Goal: Transaction & Acquisition: Purchase product/service

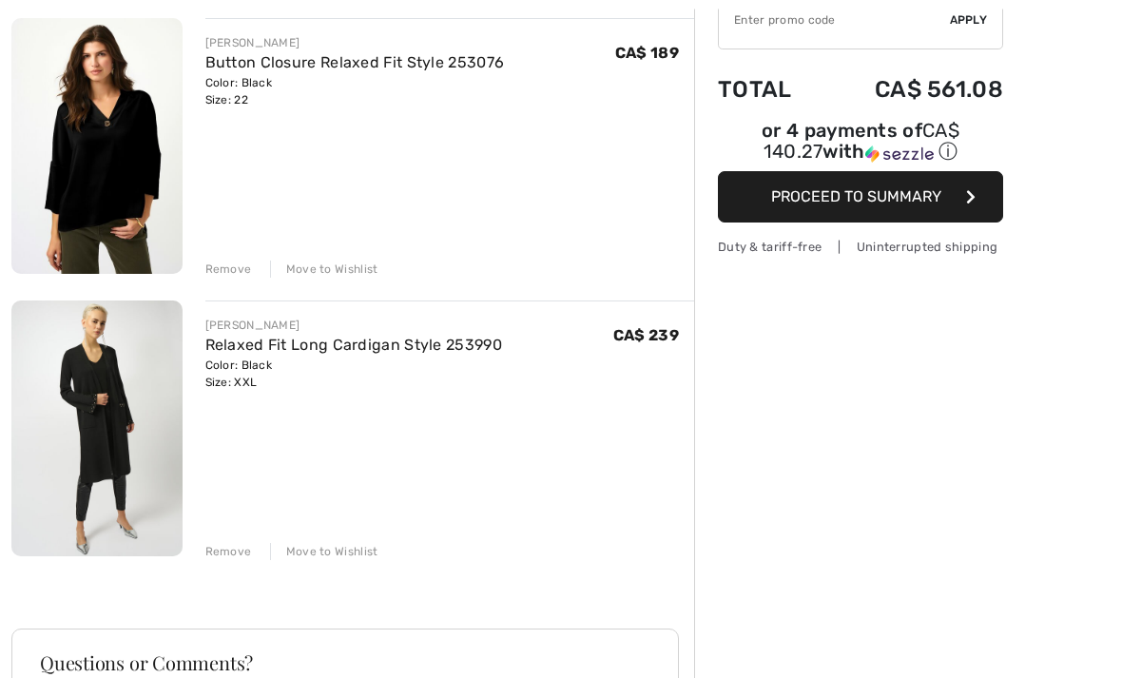
scroll to position [231, 0]
click at [230, 276] on div "Remove" at bounding box center [228, 269] width 47 height 17
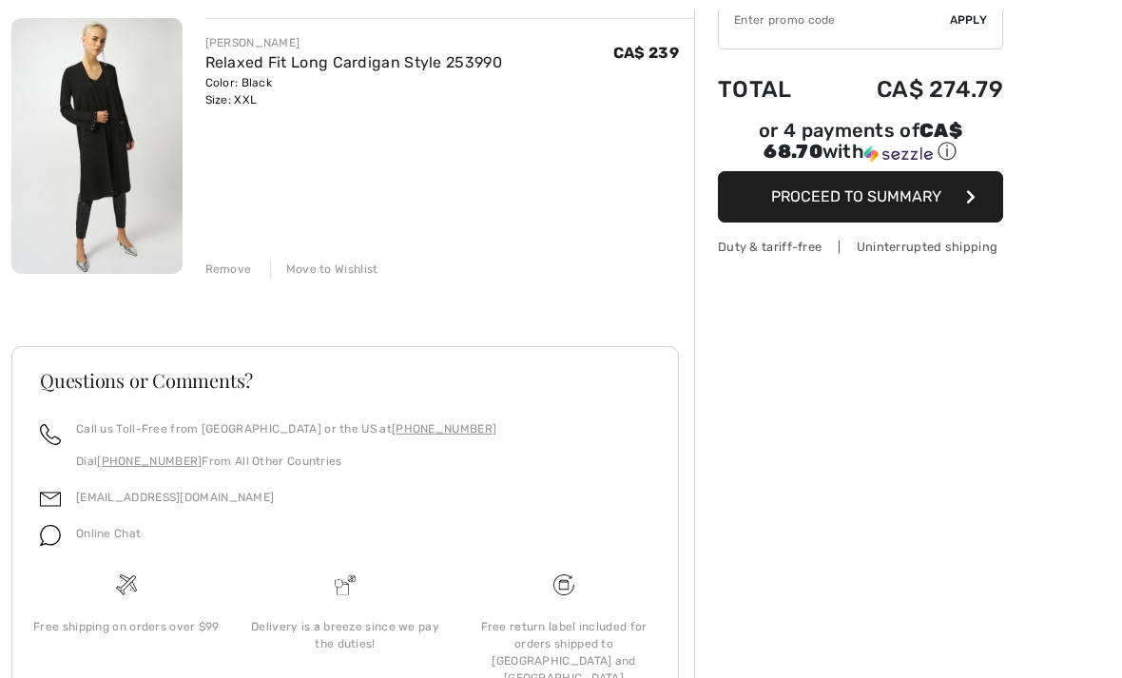
click at [418, 133] on div "JOSEPH RIBKOFF Relaxed Fit Long Cardigan Style 253990 Color: Black Size: XXL Fi…" at bounding box center [450, 148] width 490 height 260
click at [351, 274] on div "Move to Wishlist" at bounding box center [324, 269] width 108 height 17
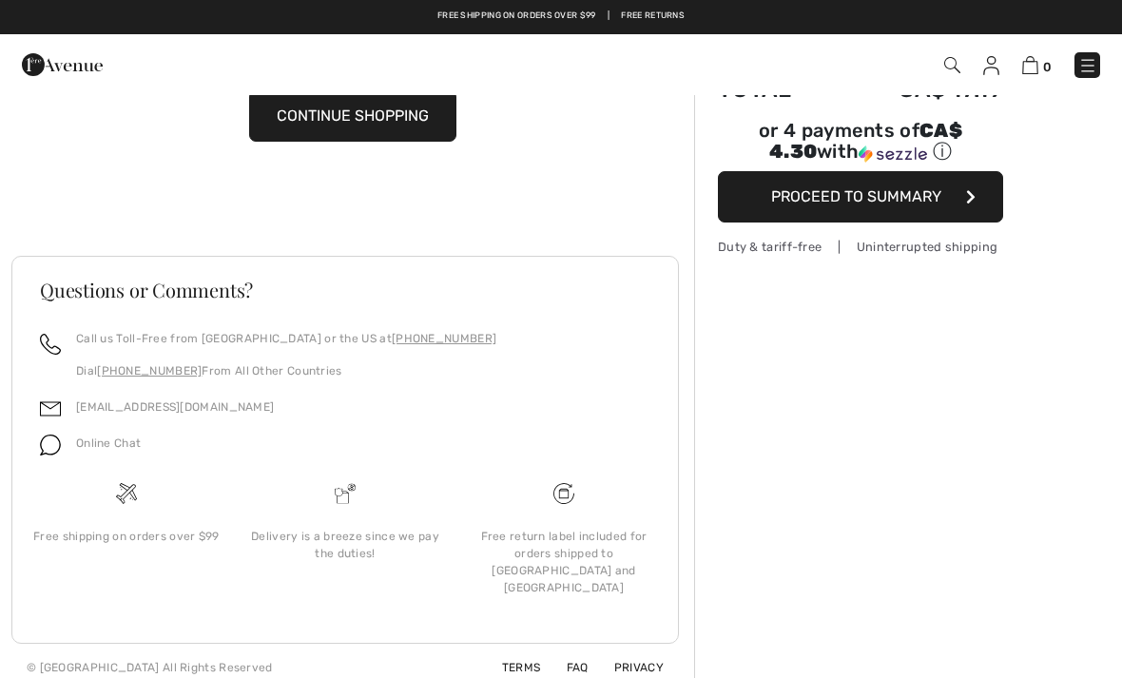
scroll to position [166, 0]
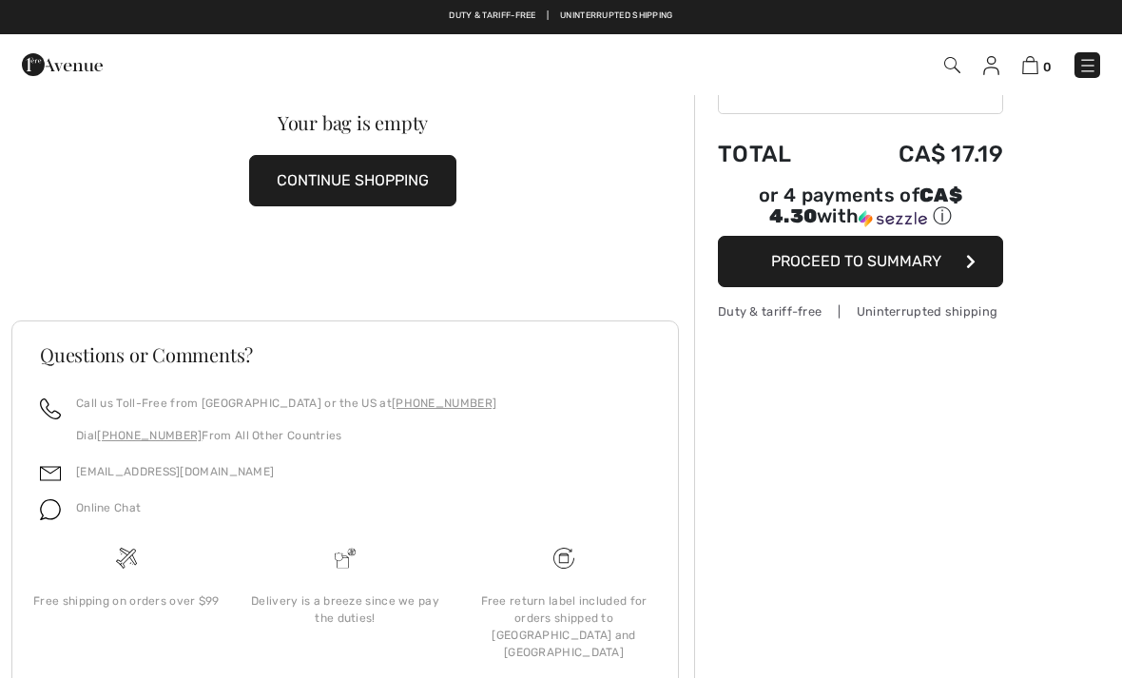
click at [1089, 58] on img at bounding box center [1087, 65] width 19 height 19
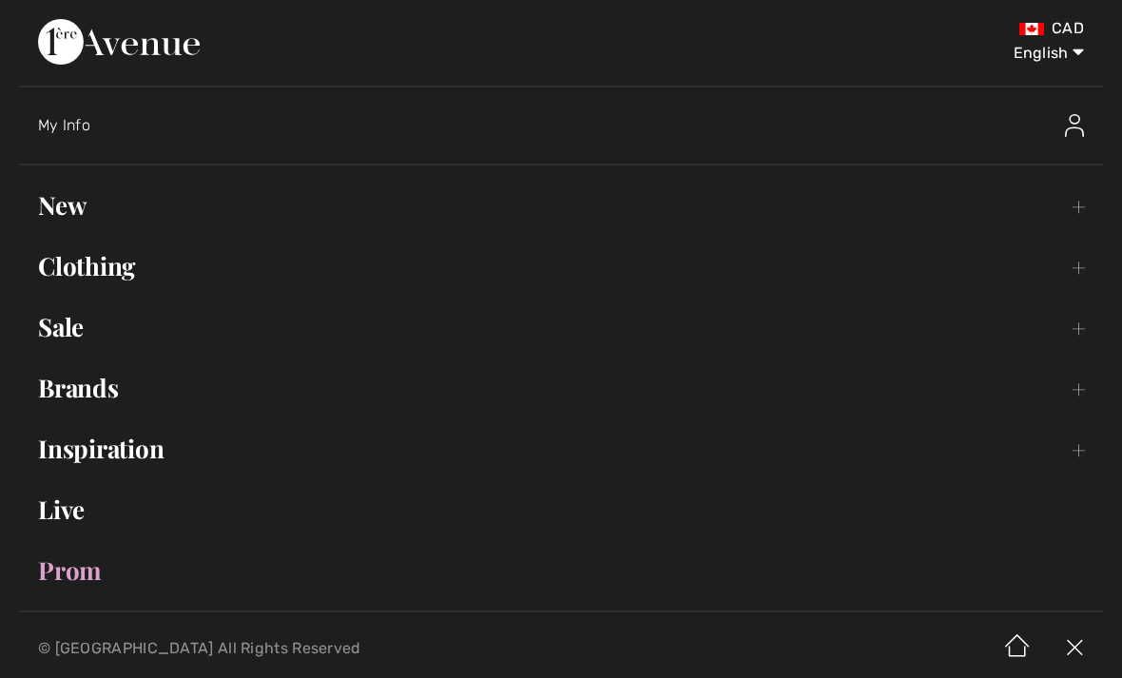
click at [110, 388] on link "Brands Open submenu" at bounding box center [561, 388] width 1084 height 42
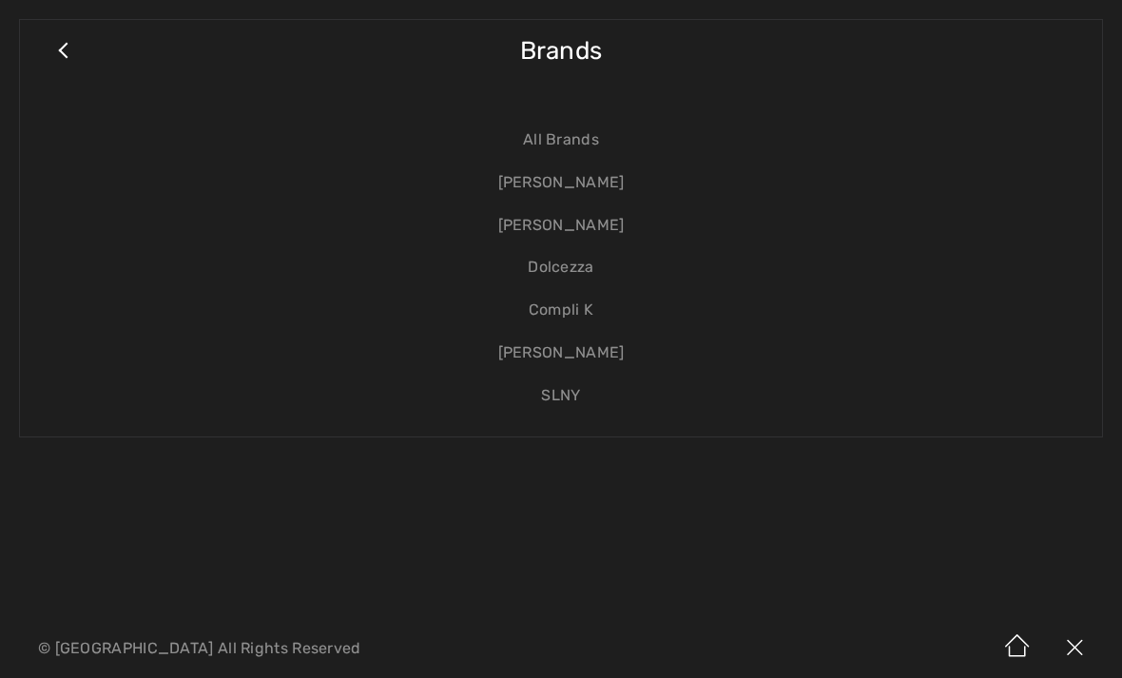
click at [589, 197] on link "[PERSON_NAME]" at bounding box center [561, 183] width 1044 height 43
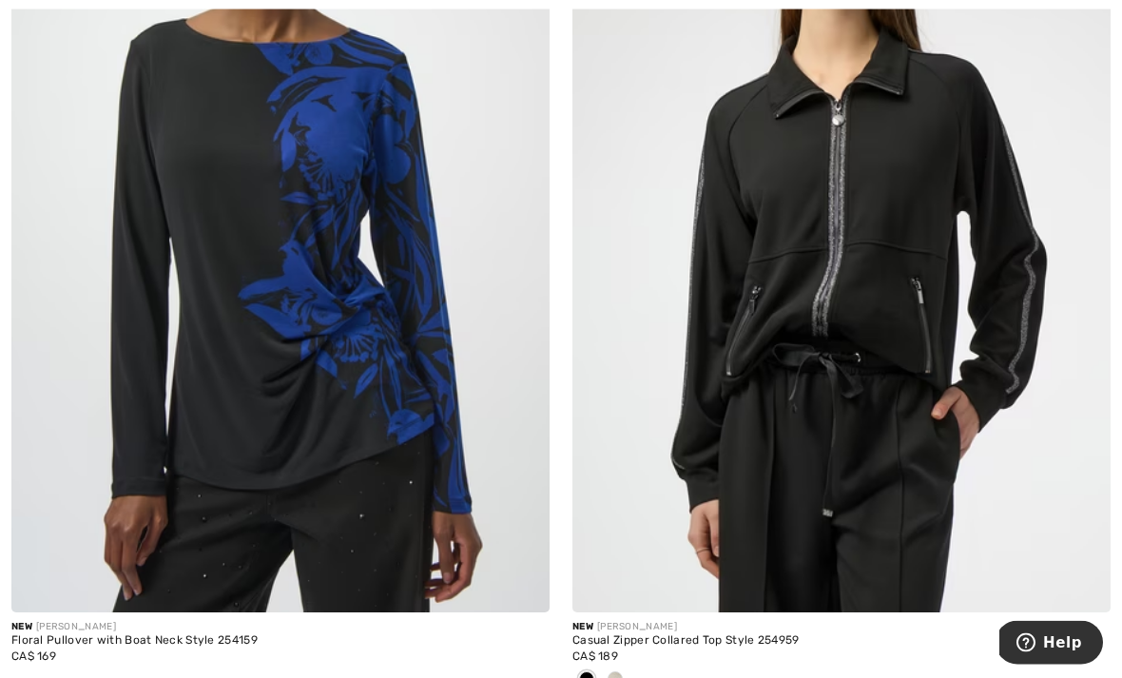
scroll to position [1724, 0]
click at [471, 90] on img at bounding box center [280, 208] width 538 height 807
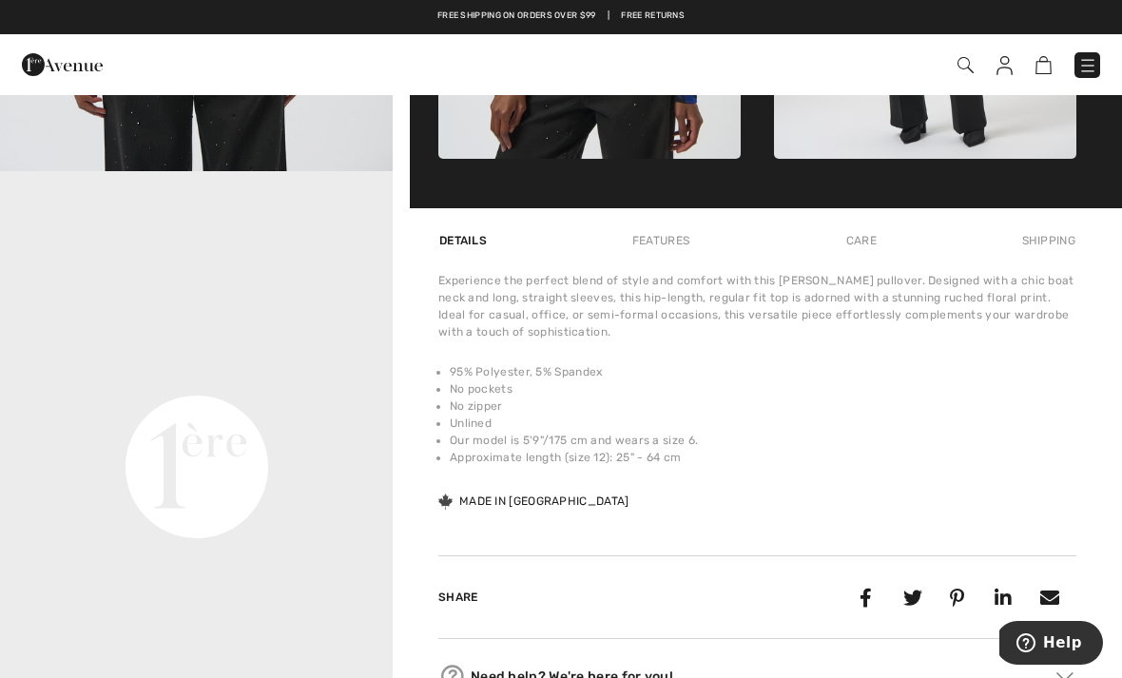
scroll to position [1082, 0]
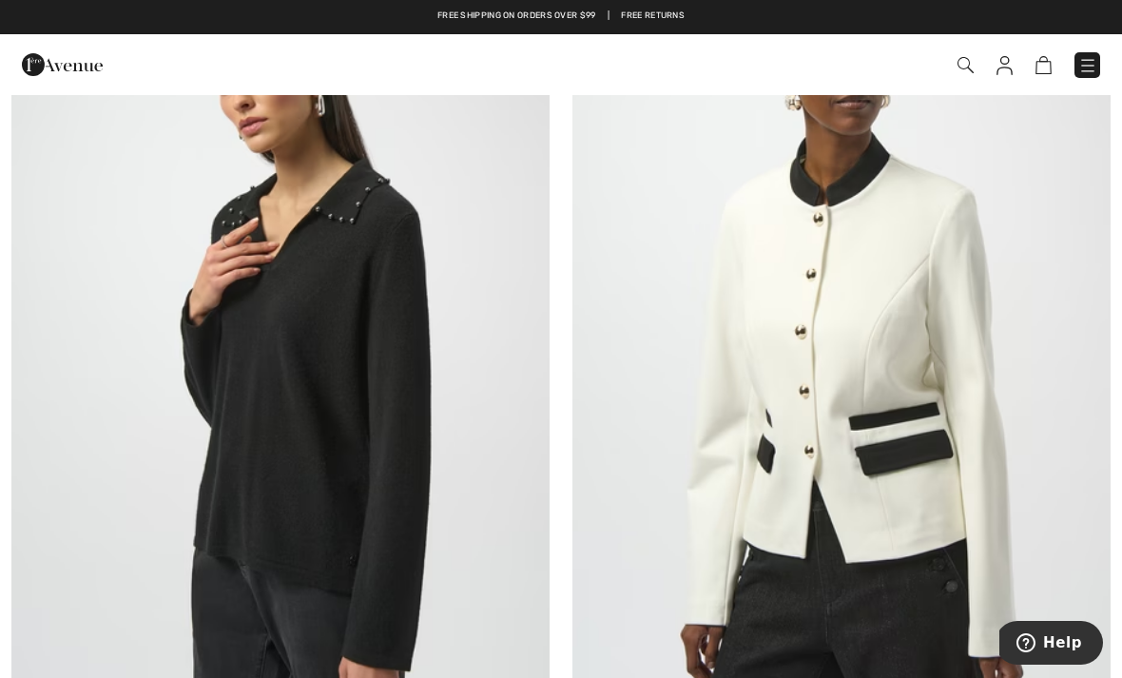
scroll to position [12754, 0]
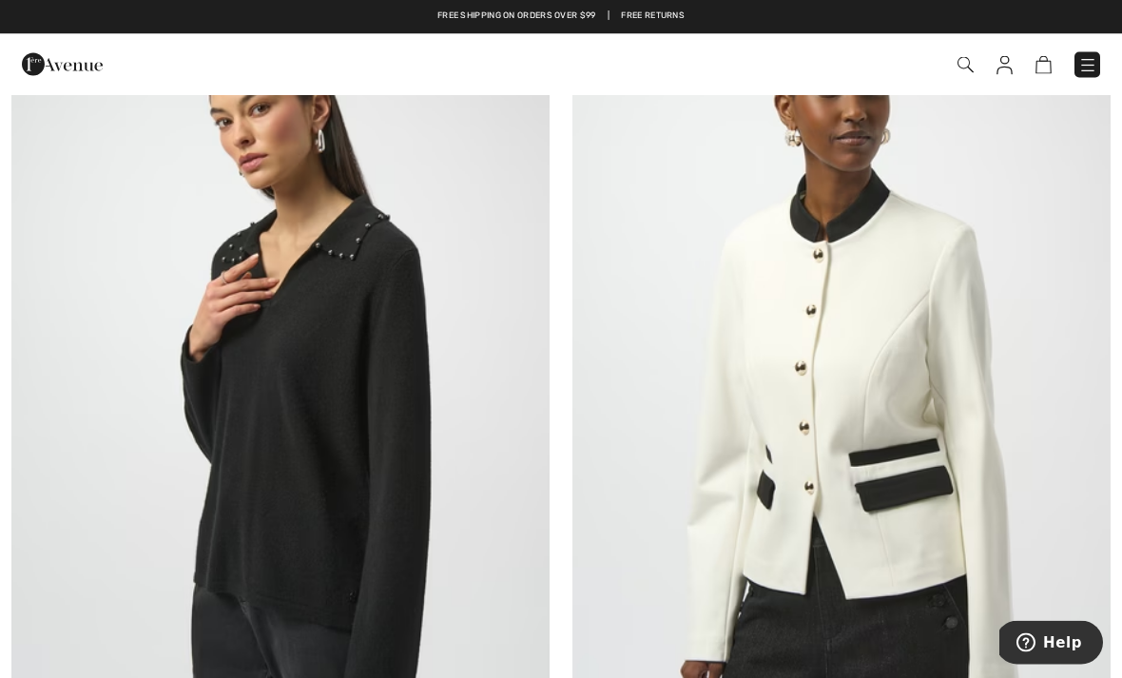
click at [105, 396] on img at bounding box center [280, 396] width 538 height 807
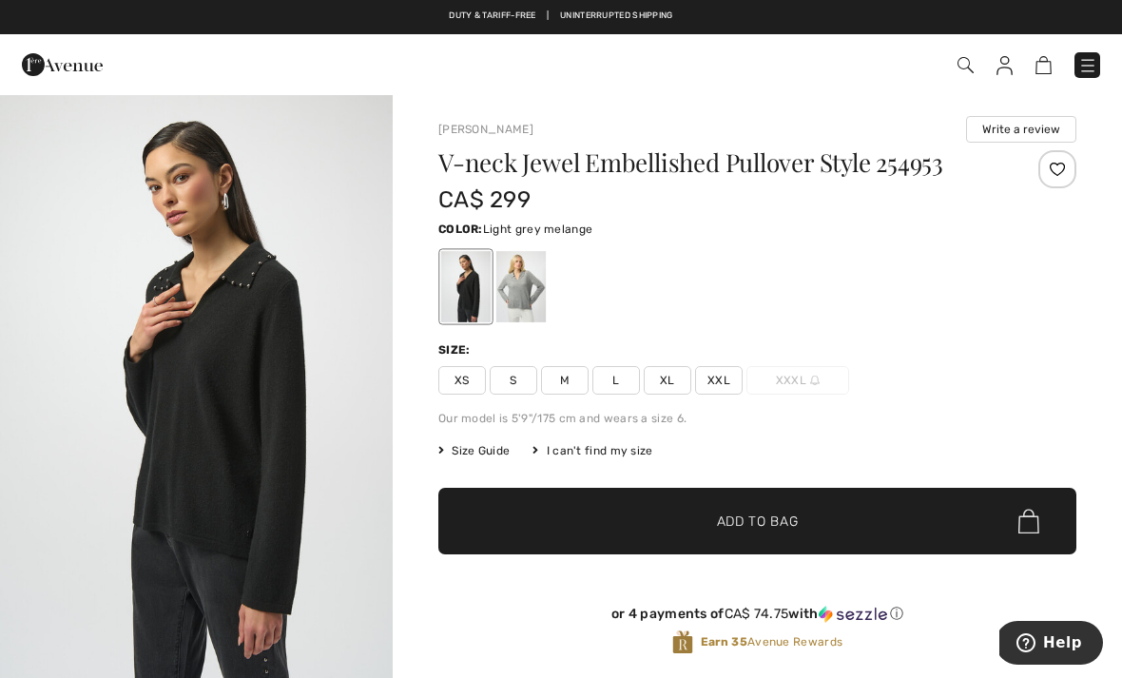
click at [512, 282] on div at bounding box center [520, 286] width 49 height 71
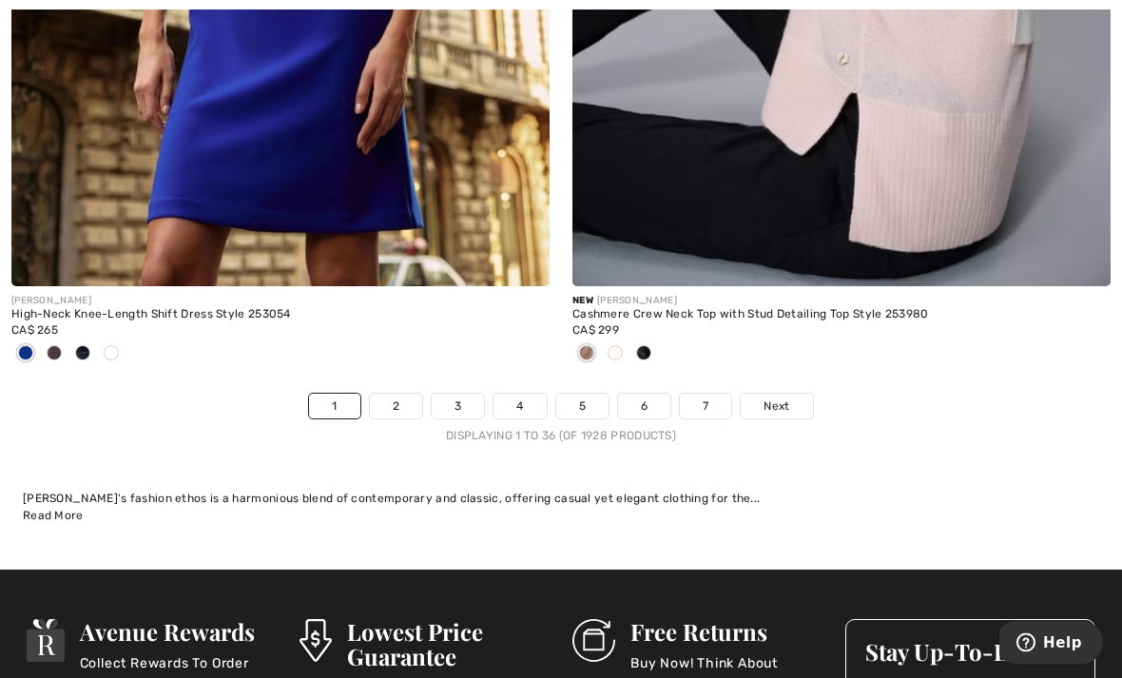
scroll to position [16862, 0]
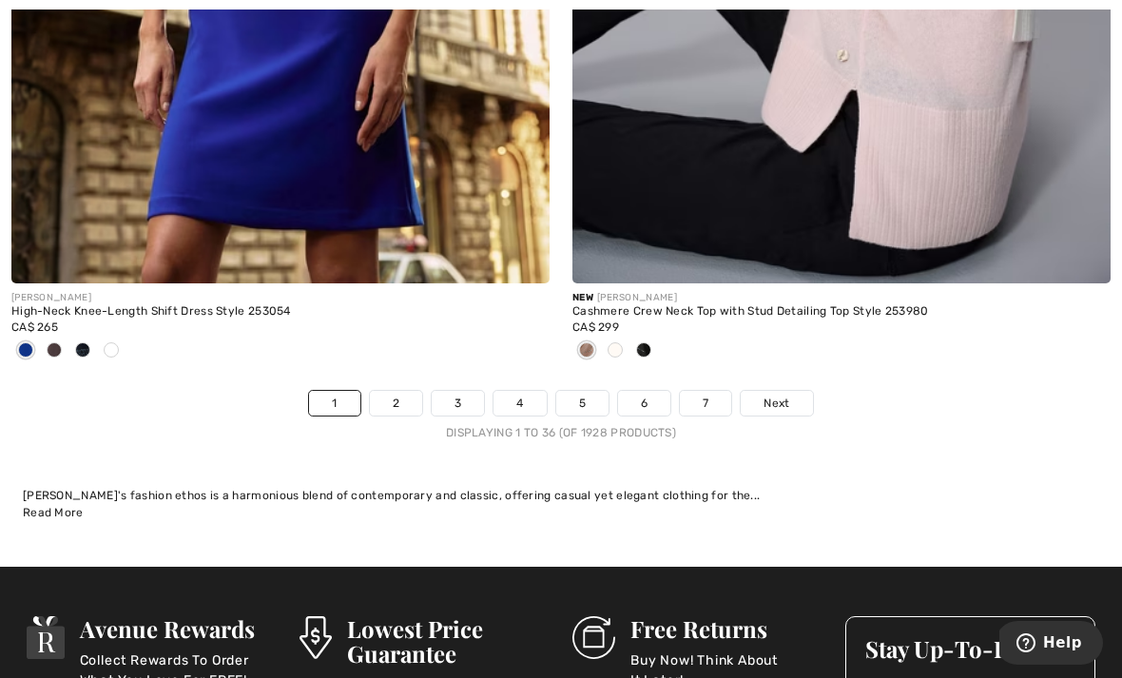
click at [387, 391] on link "2" at bounding box center [396, 403] width 52 height 25
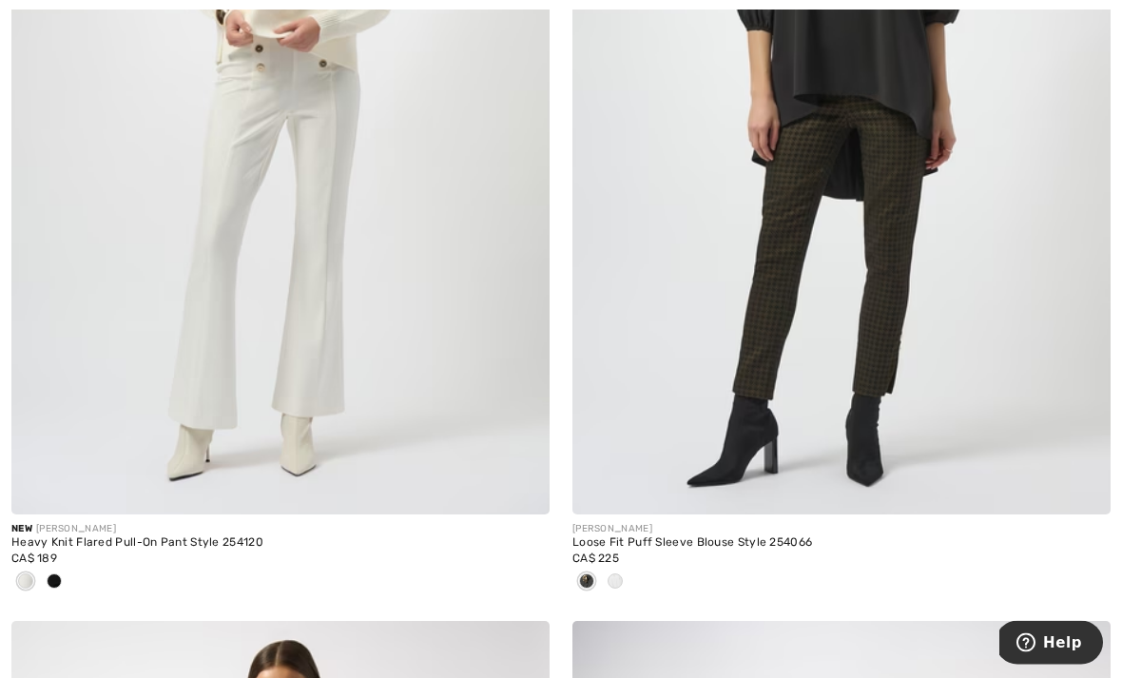
scroll to position [1822, 0]
click at [930, 249] on img at bounding box center [841, 110] width 538 height 807
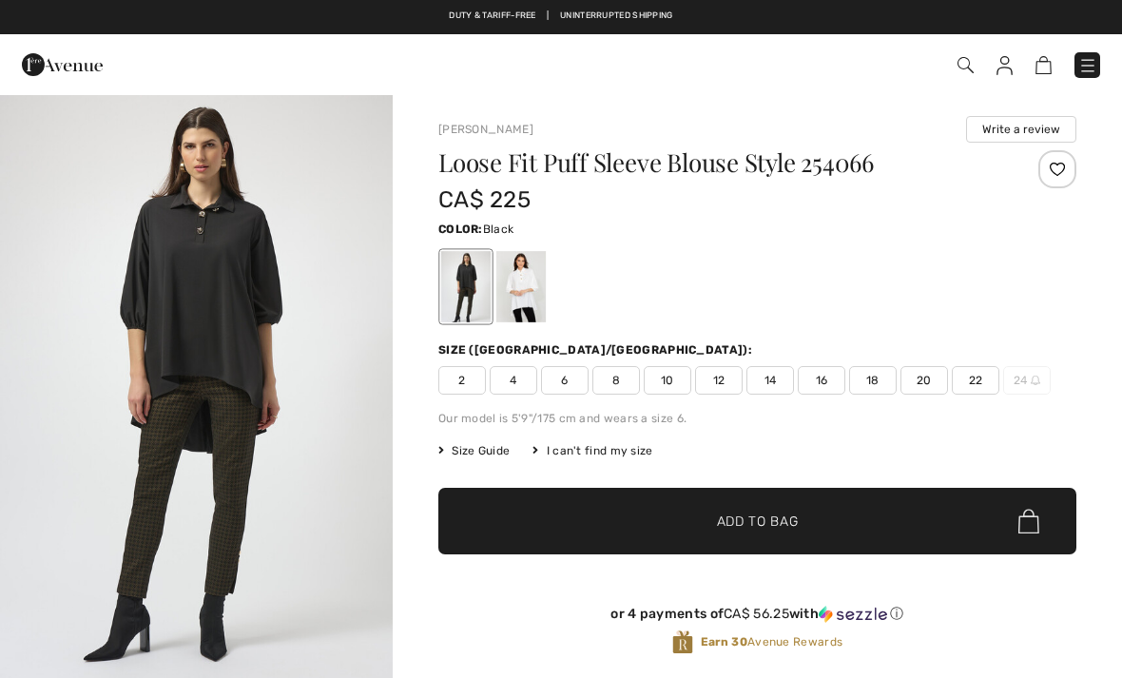
checkbox input "true"
click at [528, 288] on div at bounding box center [520, 286] width 49 height 71
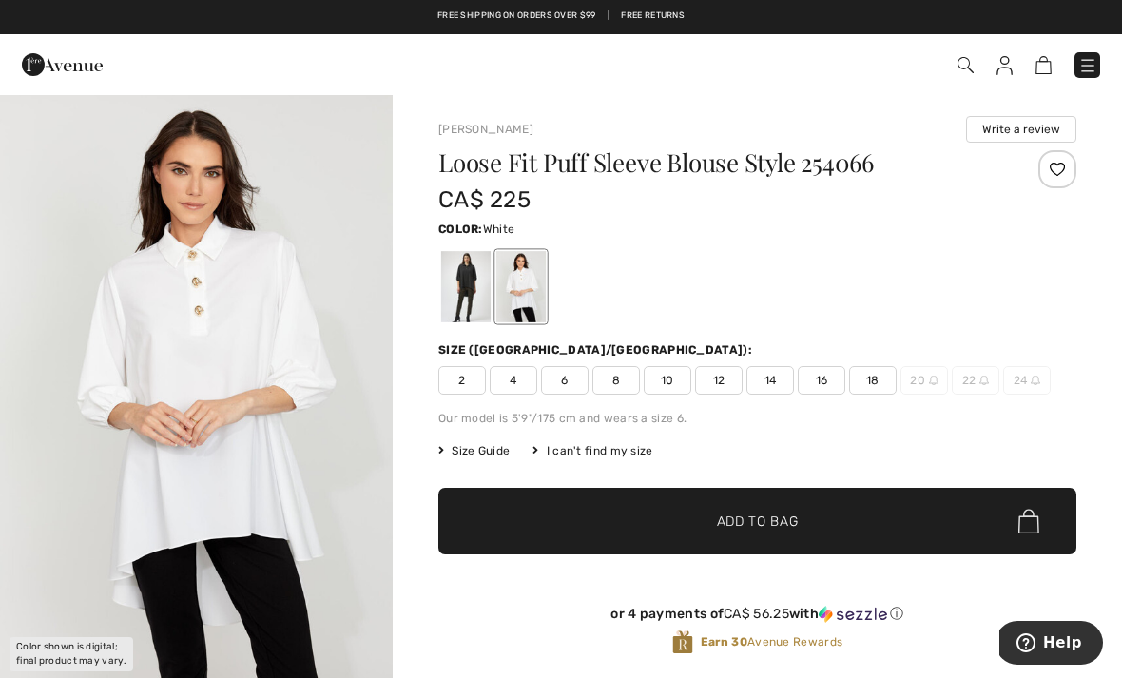
click at [477, 298] on div at bounding box center [465, 286] width 49 height 71
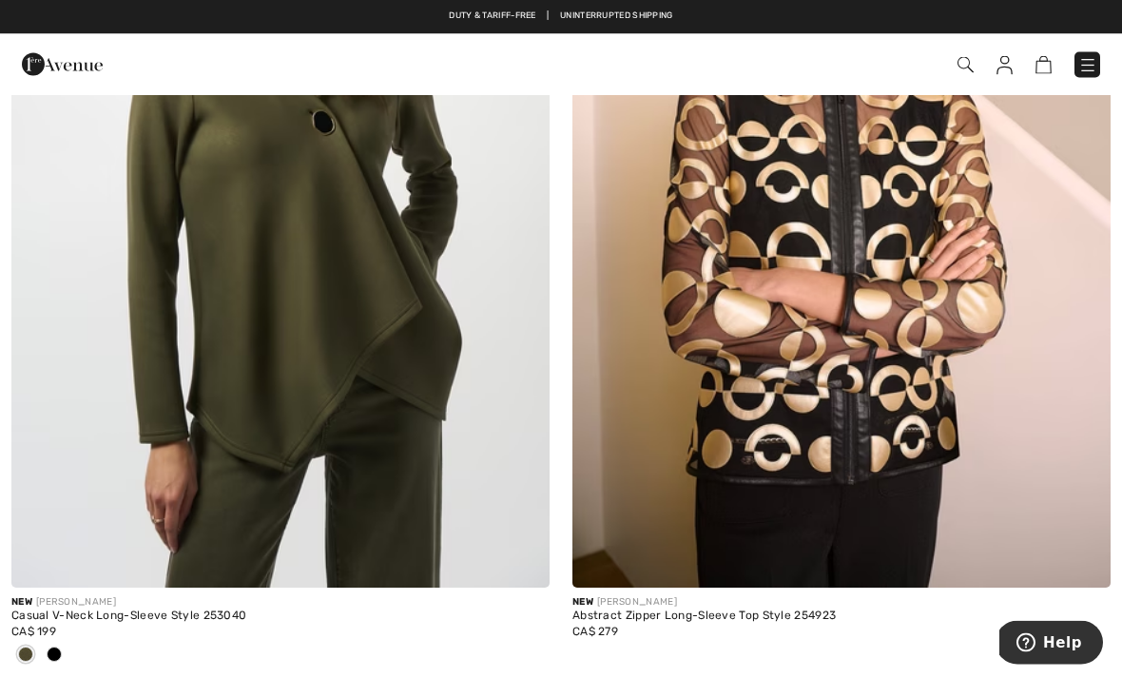
scroll to position [16526, 0]
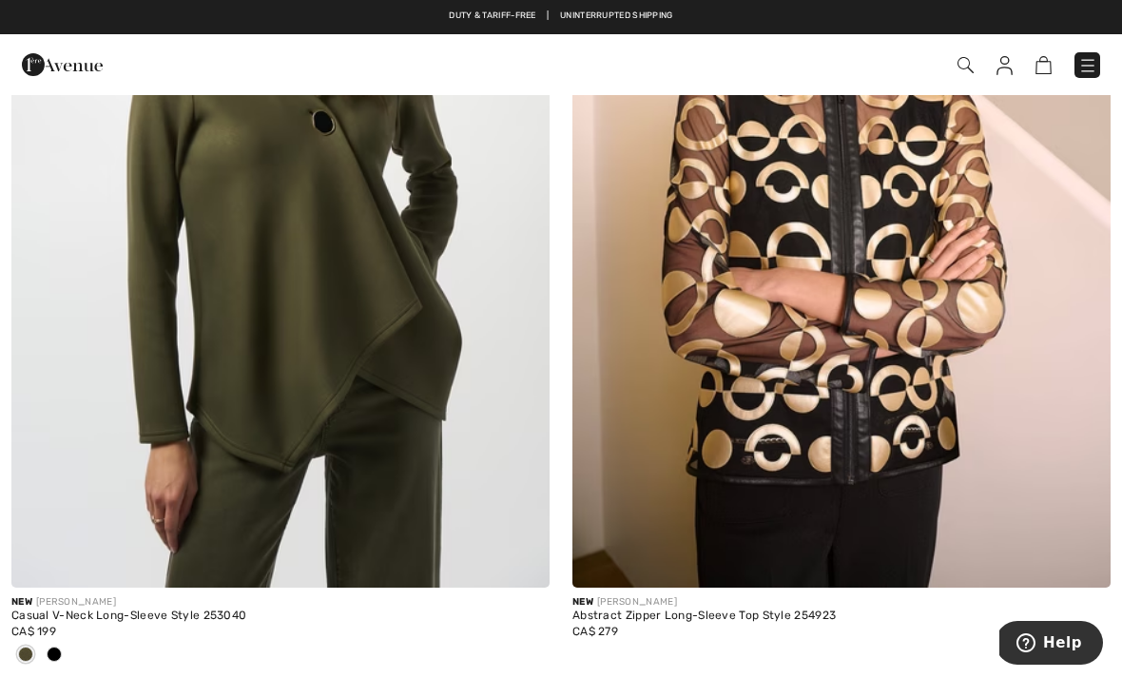
click at [341, 252] on img at bounding box center [280, 183] width 538 height 807
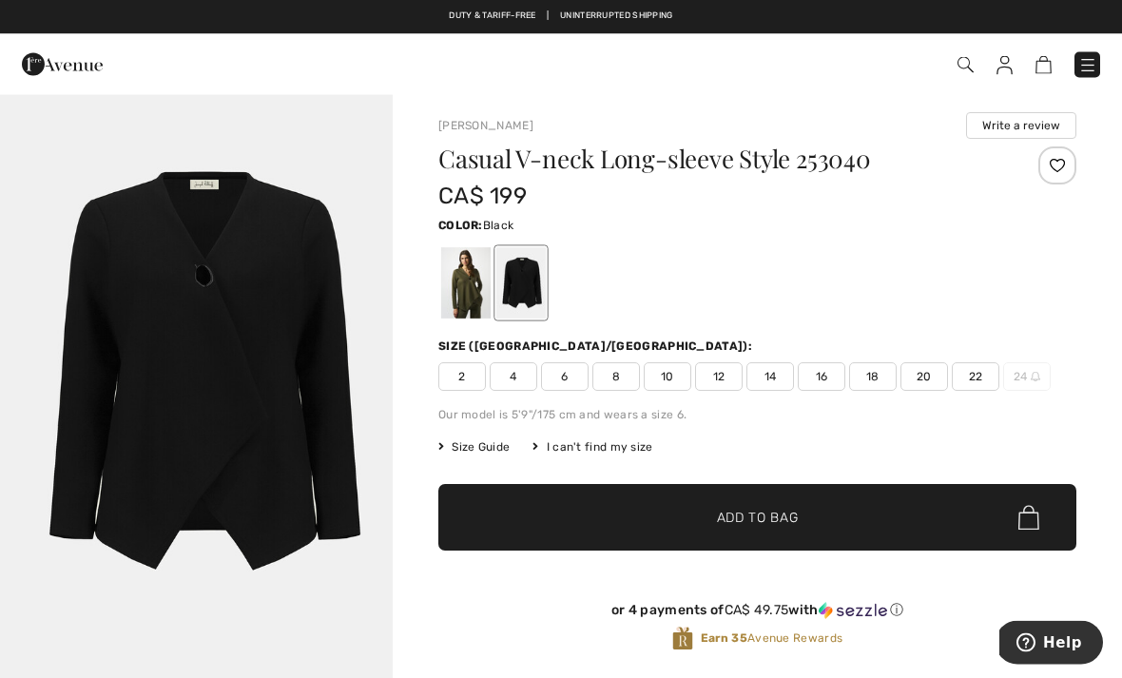
scroll to position [4, 0]
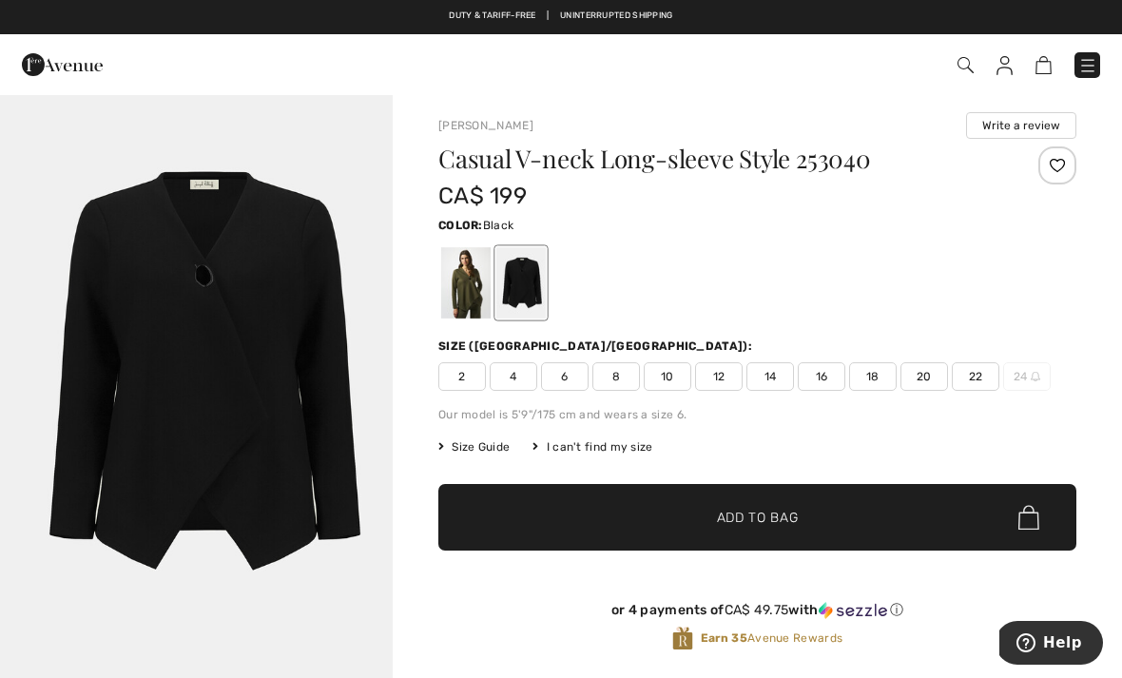
click at [455, 307] on div at bounding box center [465, 282] width 49 height 71
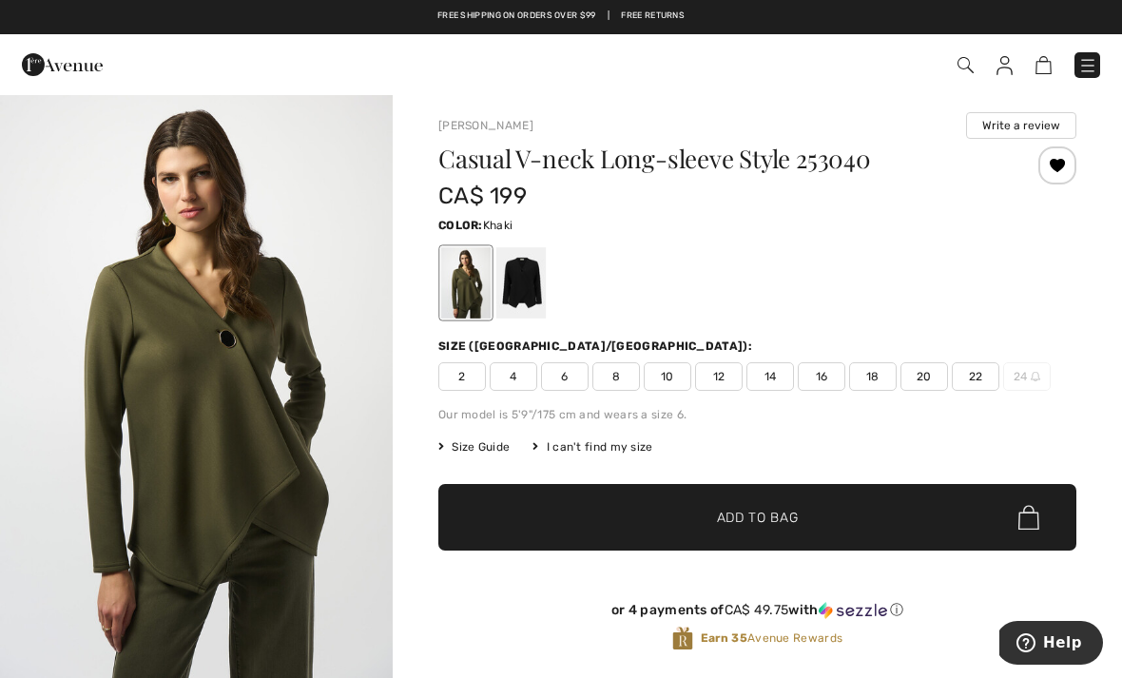
click at [980, 365] on span "22" at bounding box center [976, 376] width 48 height 29
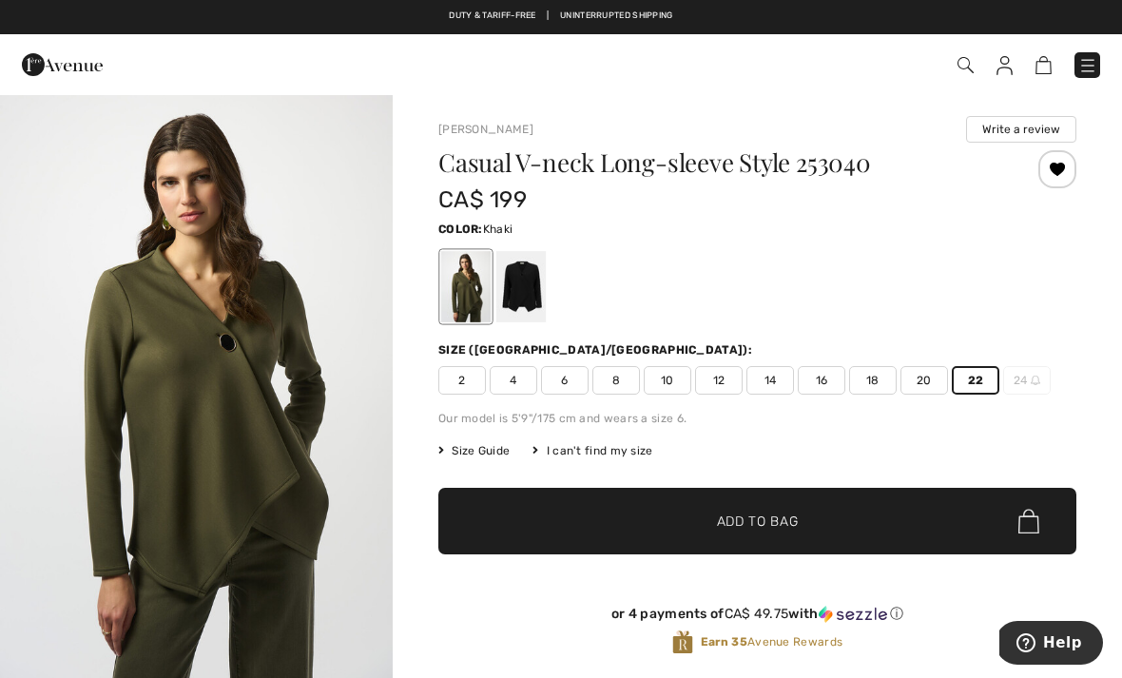
click at [768, 515] on span "Add to Bag" at bounding box center [758, 522] width 82 height 20
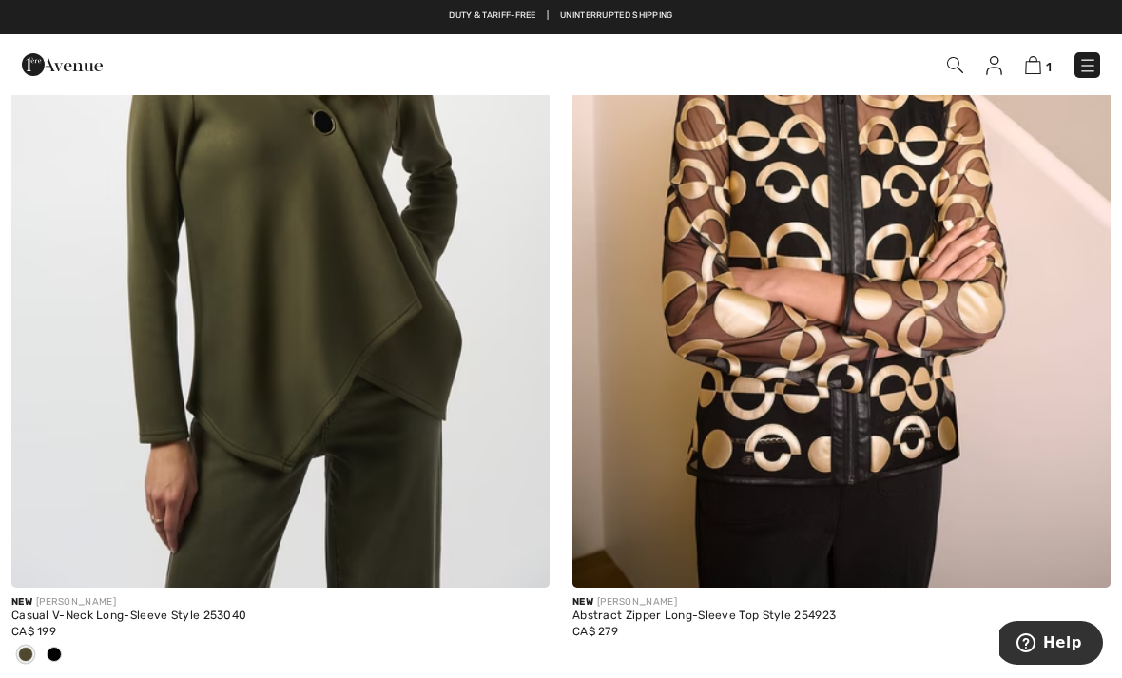
click at [411, 380] on img at bounding box center [280, 183] width 538 height 807
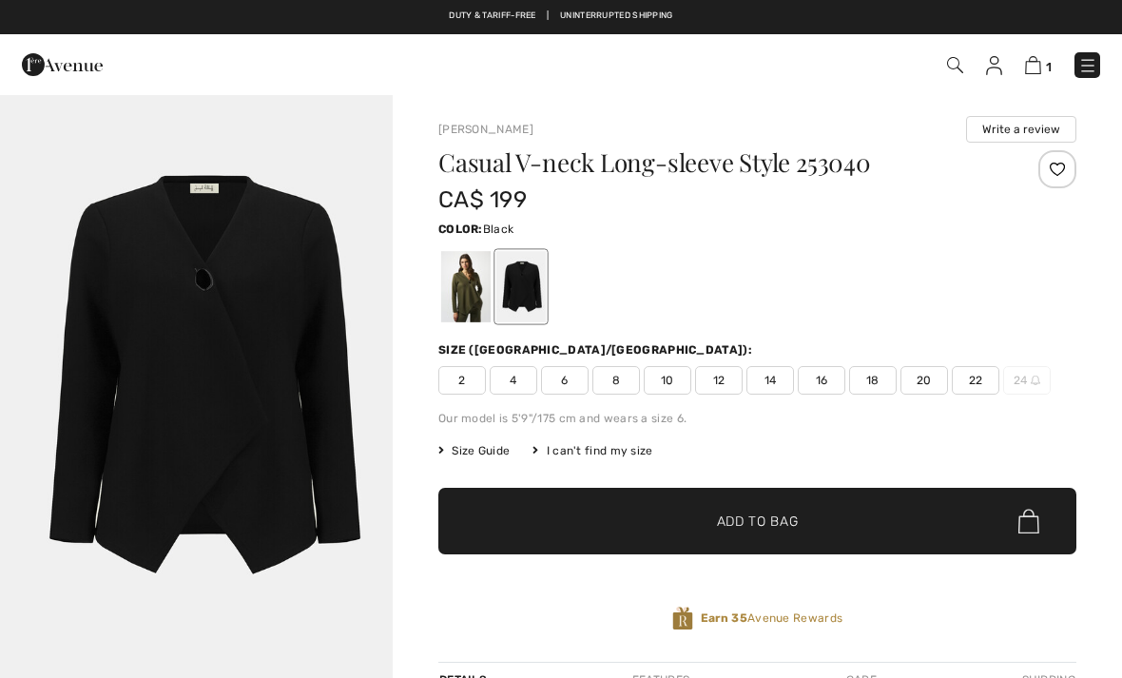
click at [328, 433] on img "1 / 1" at bounding box center [196, 387] width 393 height 589
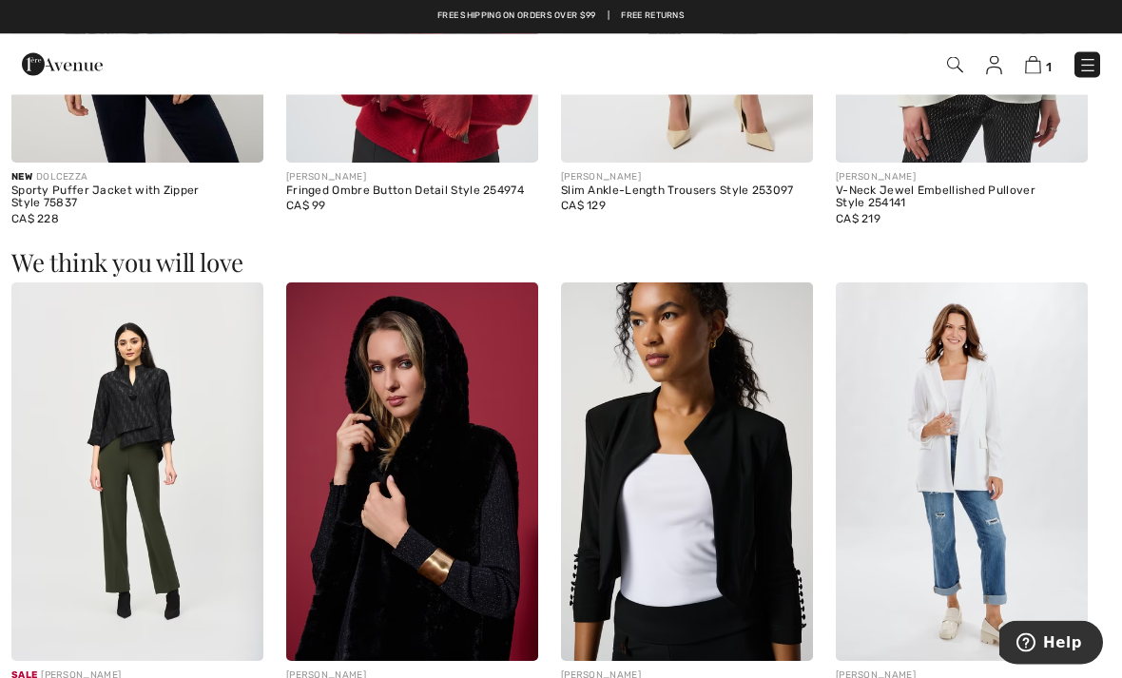
scroll to position [1431, 0]
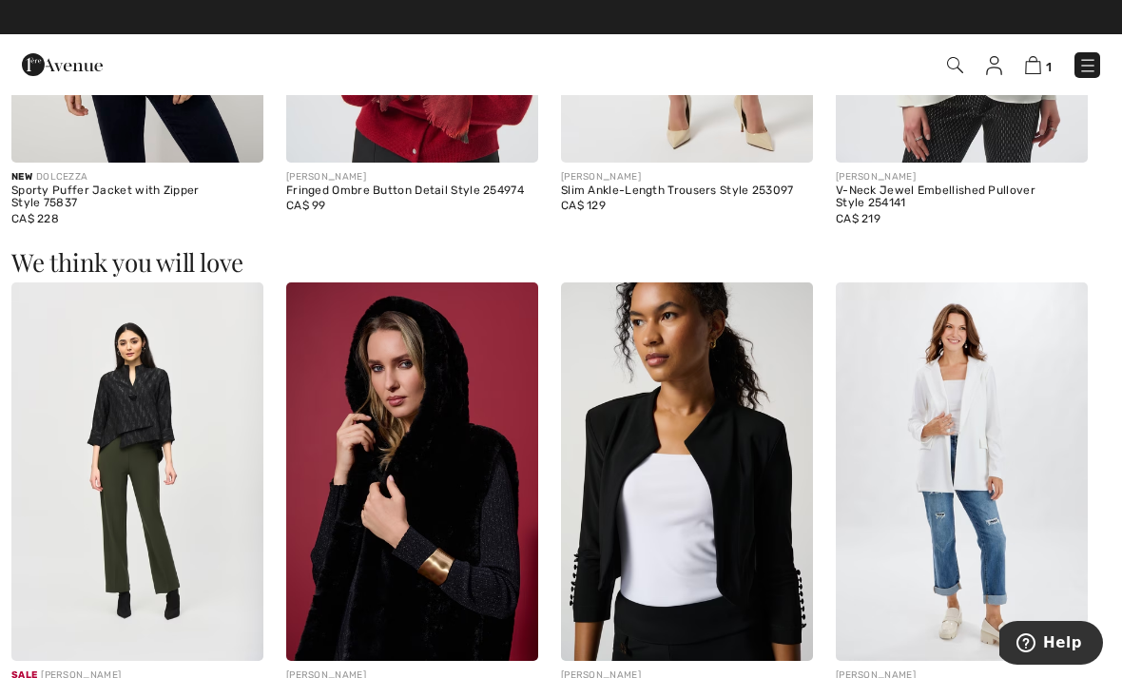
click at [132, 441] on img at bounding box center [137, 471] width 252 height 378
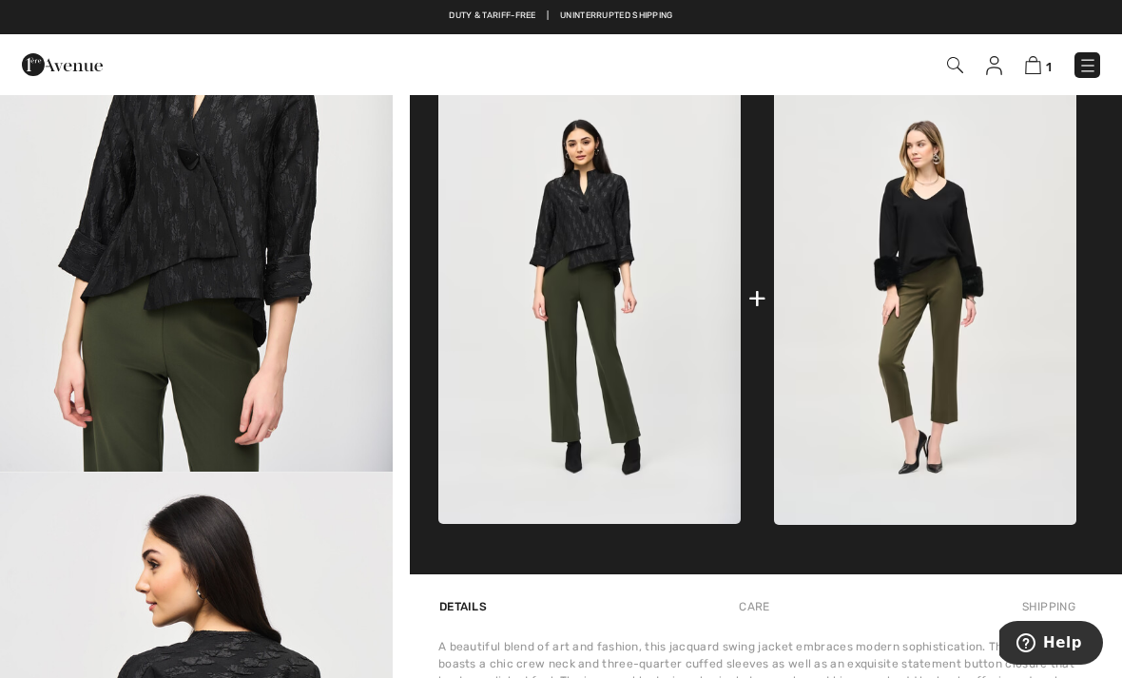
scroll to position [793, 0]
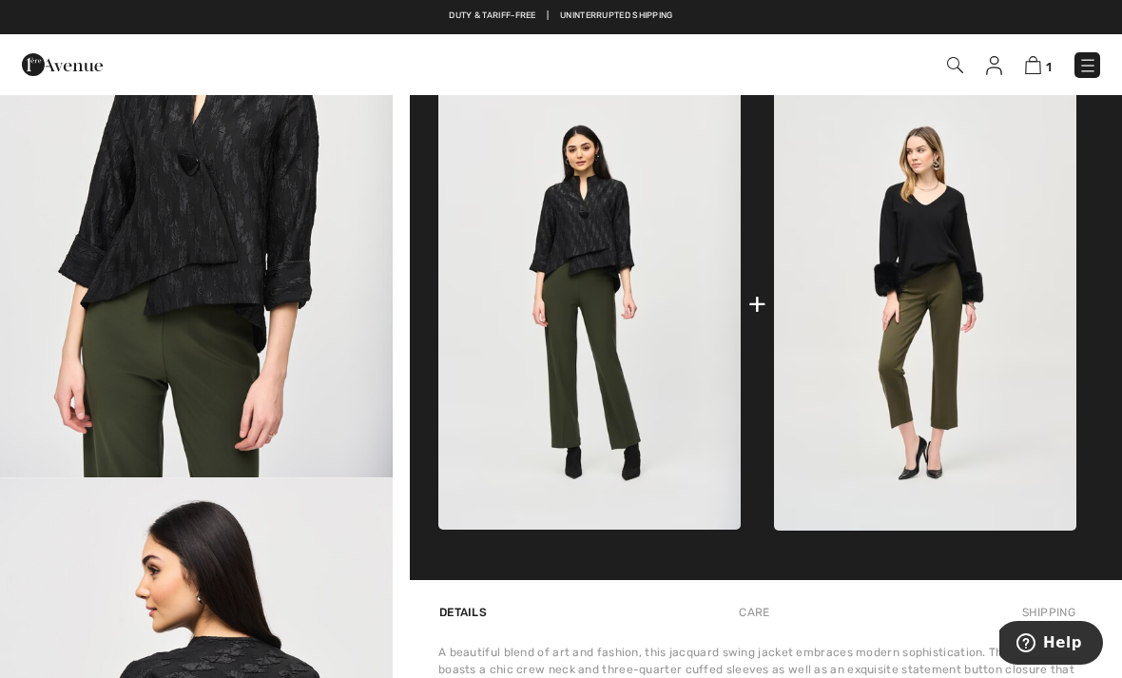
click at [992, 311] on img at bounding box center [925, 304] width 302 height 454
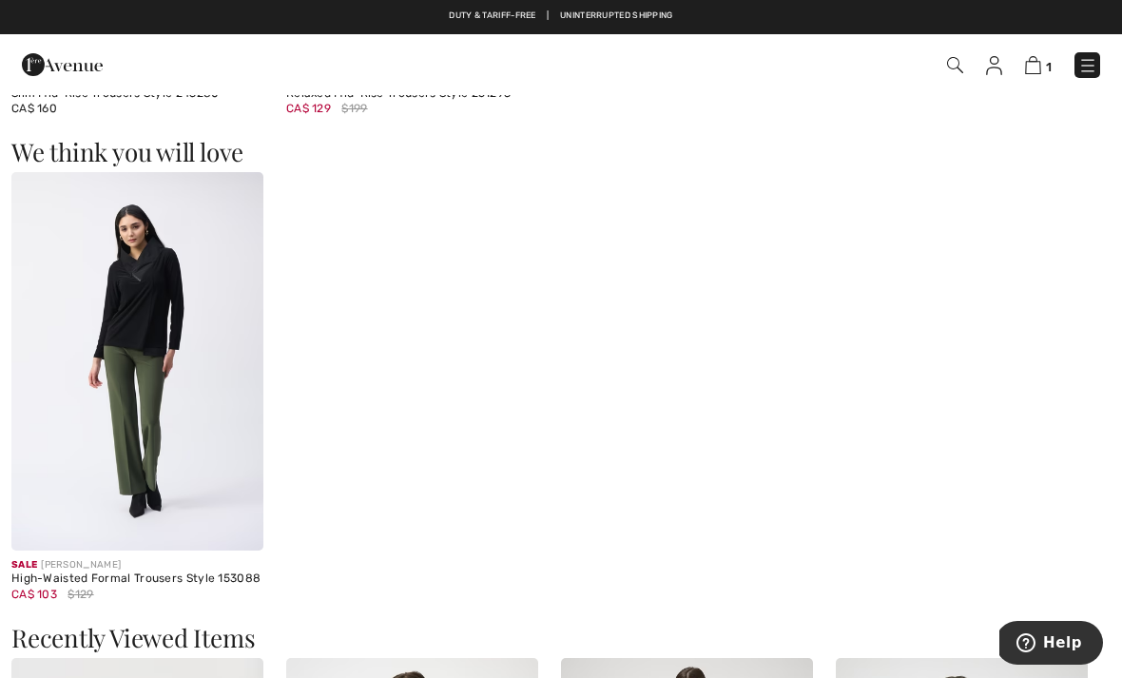
scroll to position [2266, 0]
click at [203, 464] on img at bounding box center [137, 359] width 252 height 378
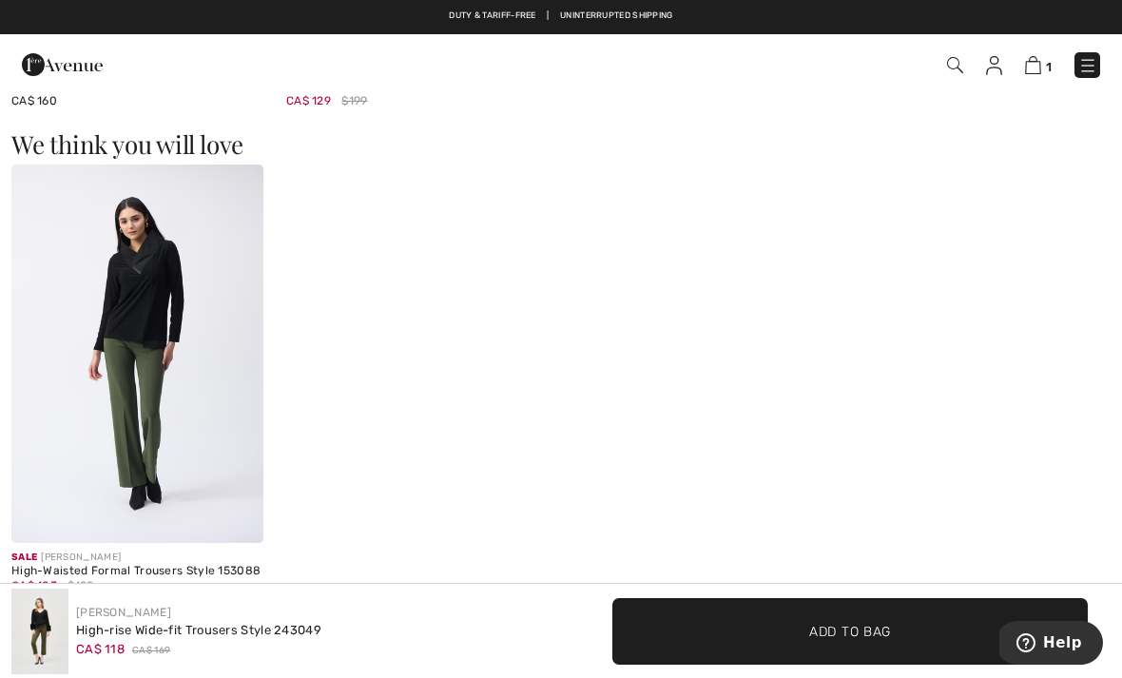
click at [1050, 63] on span "1" at bounding box center [1049, 67] width 6 height 14
click at [963, 65] on img at bounding box center [955, 65] width 16 height 16
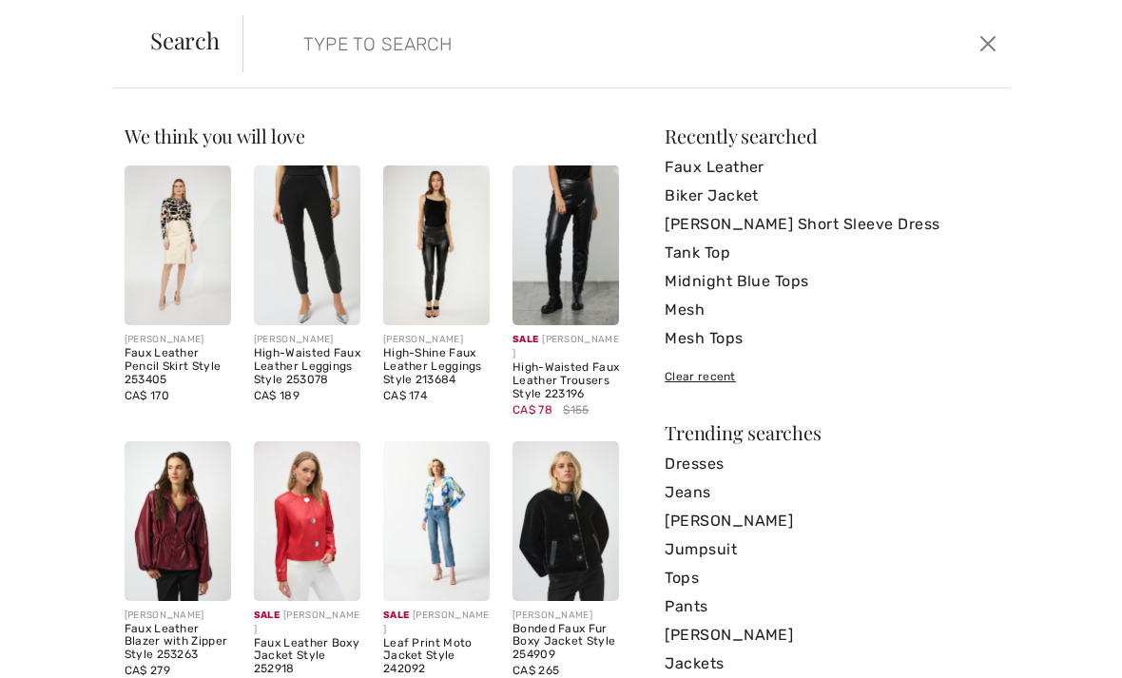
click at [430, 59] on input "search" at bounding box center [546, 43] width 514 height 57
type input "J"
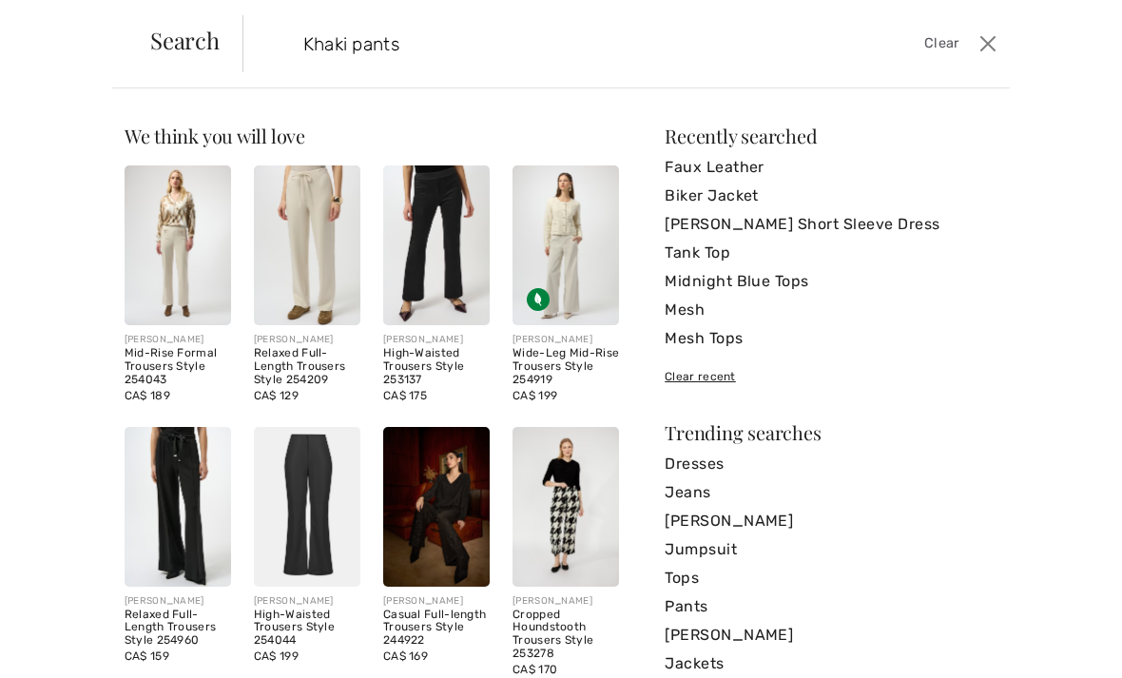
type input "Khaki pants"
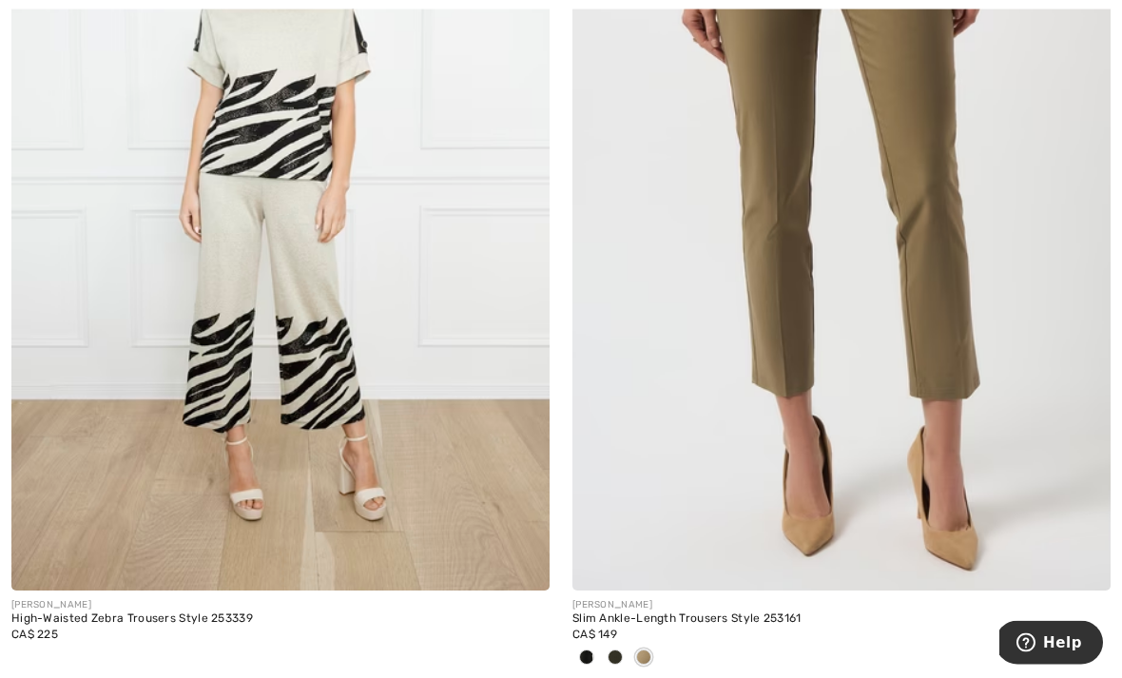
scroll to position [5041, 0]
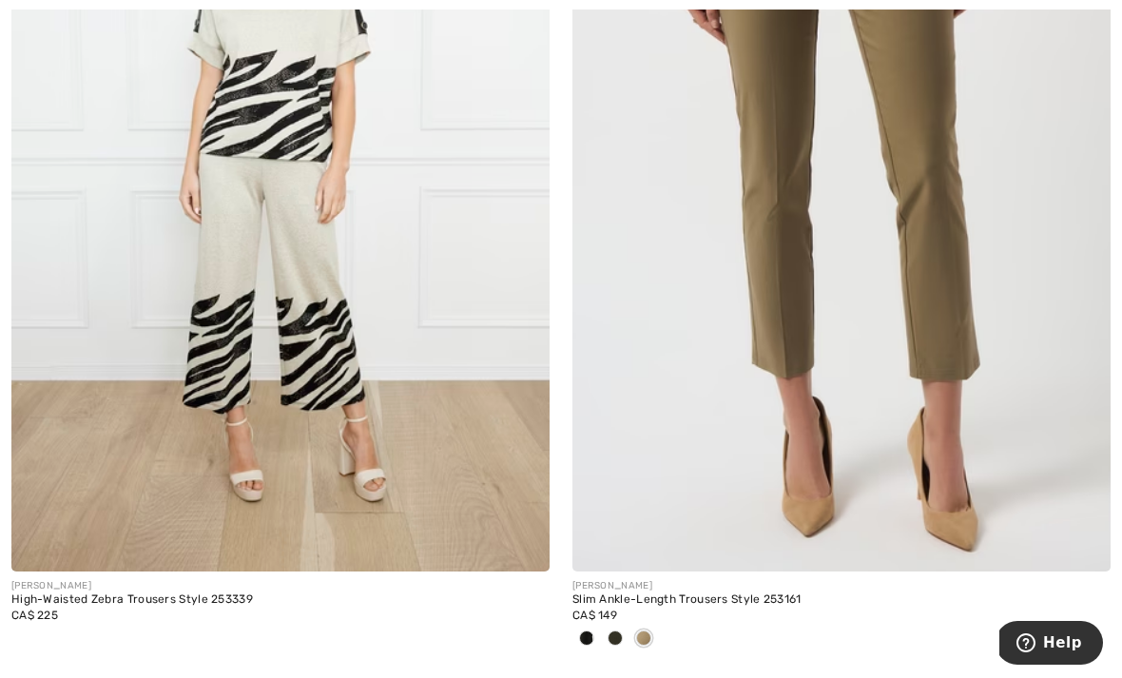
click at [950, 187] on img at bounding box center [841, 167] width 538 height 807
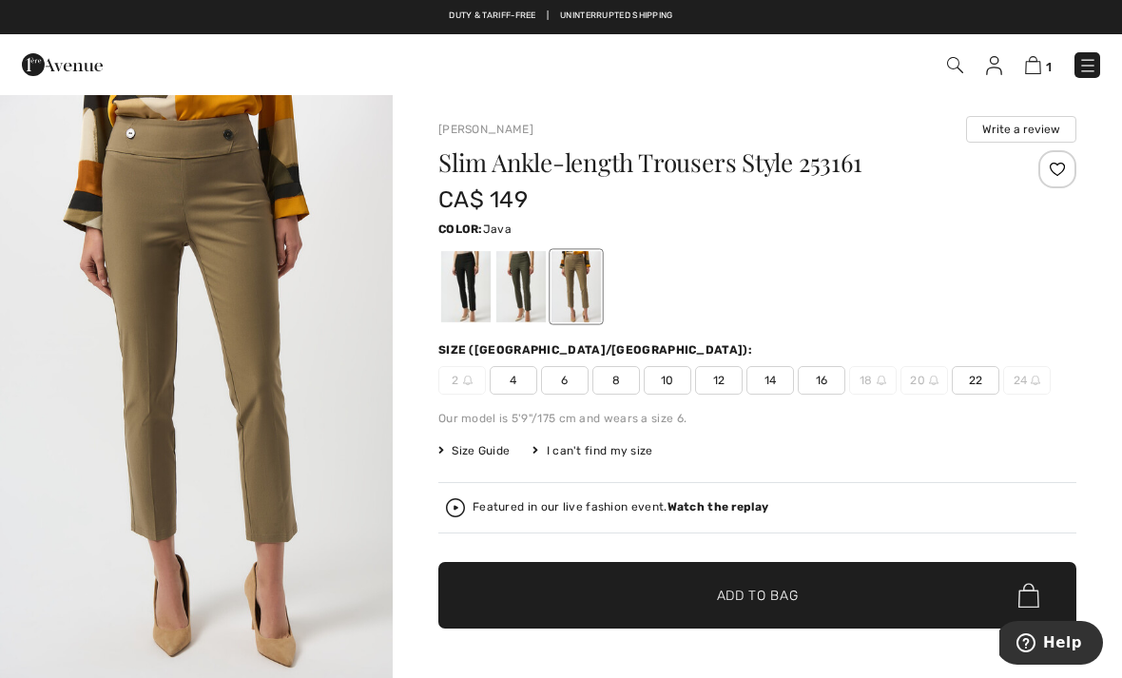
click at [527, 293] on div at bounding box center [520, 286] width 49 height 71
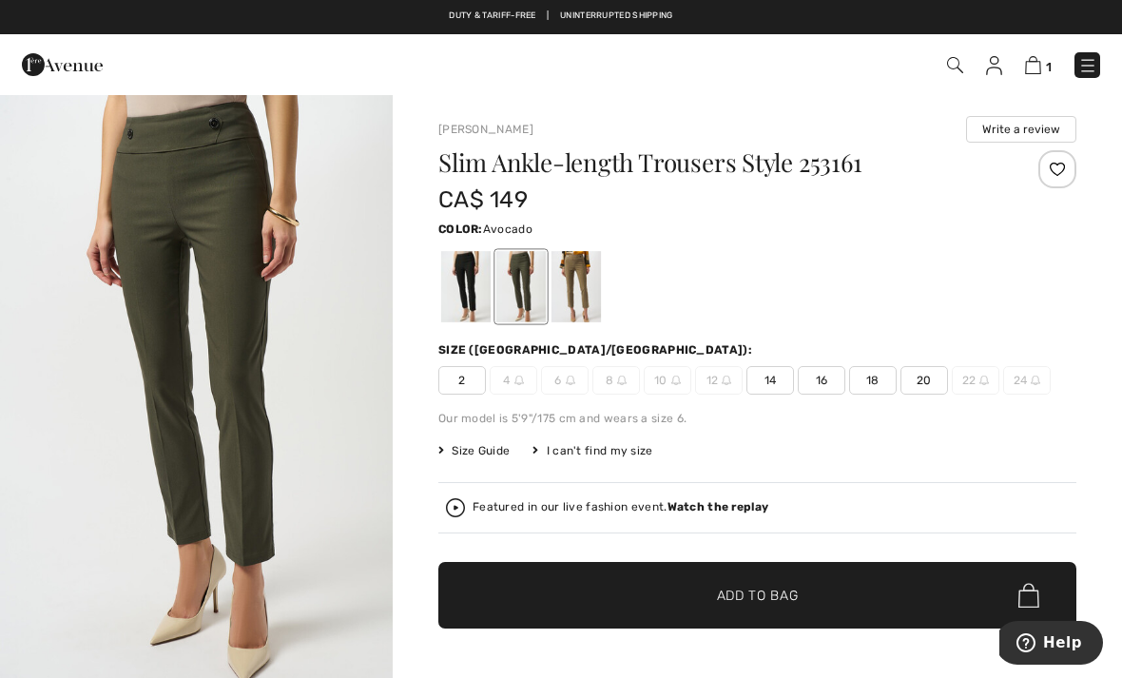
click at [857, 361] on div "Size (CA/US): 2 4 6 8 10 12 14 16 18 20 22 24" at bounding box center [757, 367] width 638 height 53
click at [866, 378] on span "18" at bounding box center [873, 380] width 48 height 29
click at [830, 607] on span "✔ Added to Bag Add to Bag" at bounding box center [757, 595] width 638 height 67
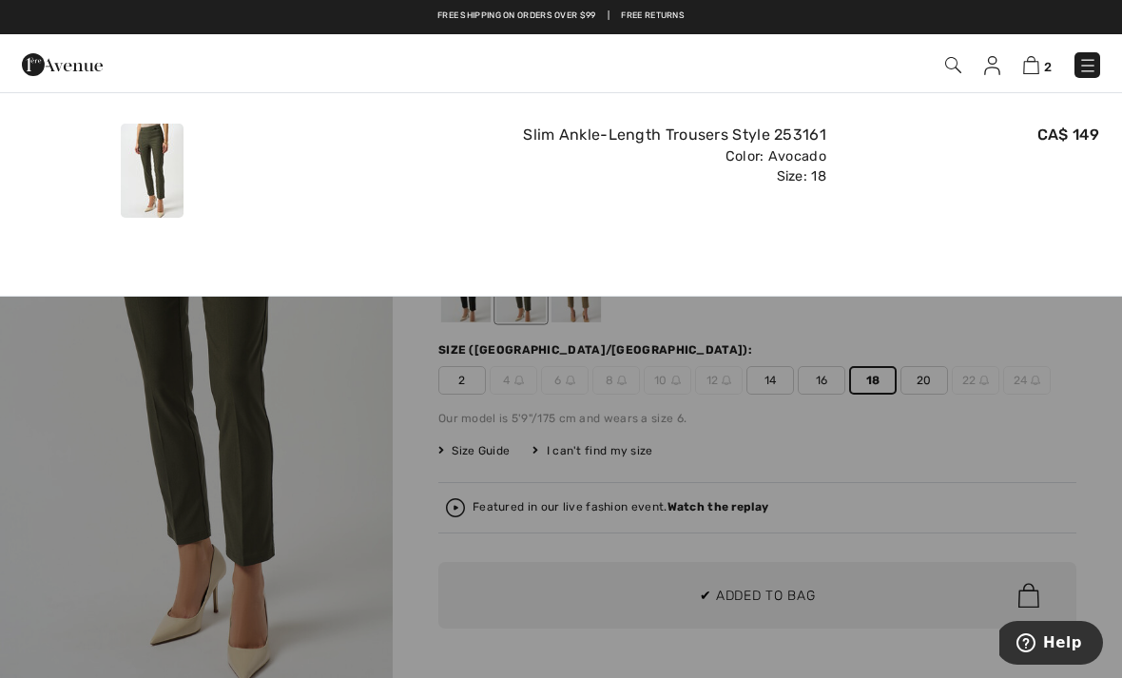
click at [1031, 69] on img at bounding box center [1031, 65] width 16 height 18
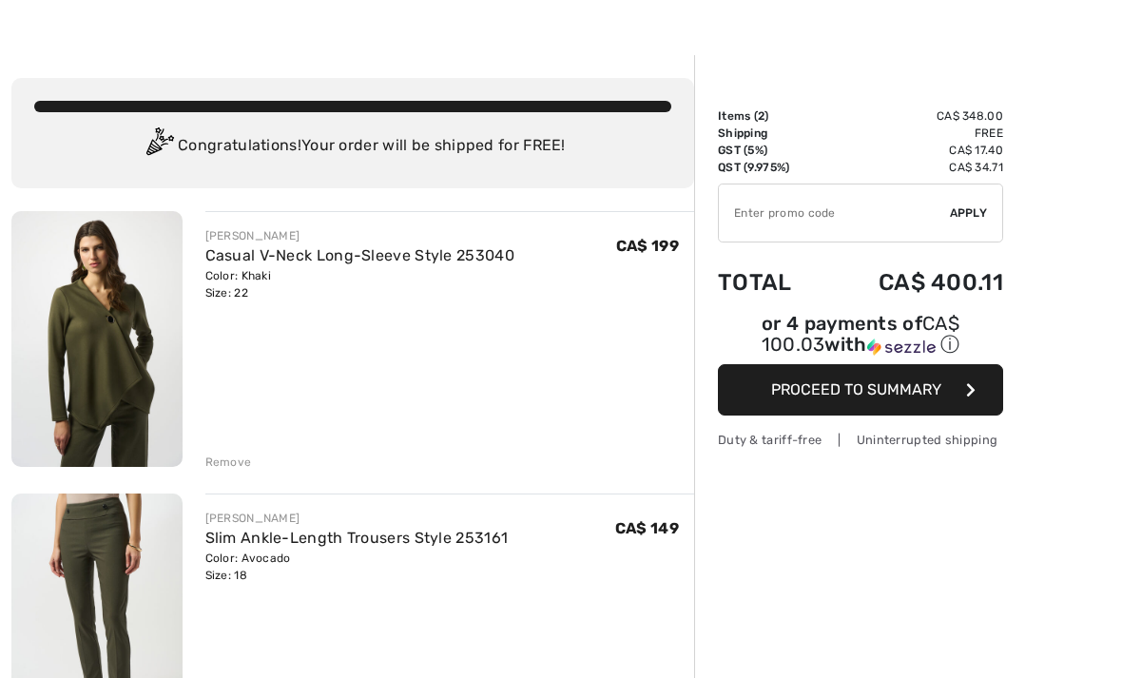
scroll to position [38, 0]
click at [271, 262] on link "Casual V-Neck Long-Sleeve Style 253040" at bounding box center [359, 255] width 309 height 18
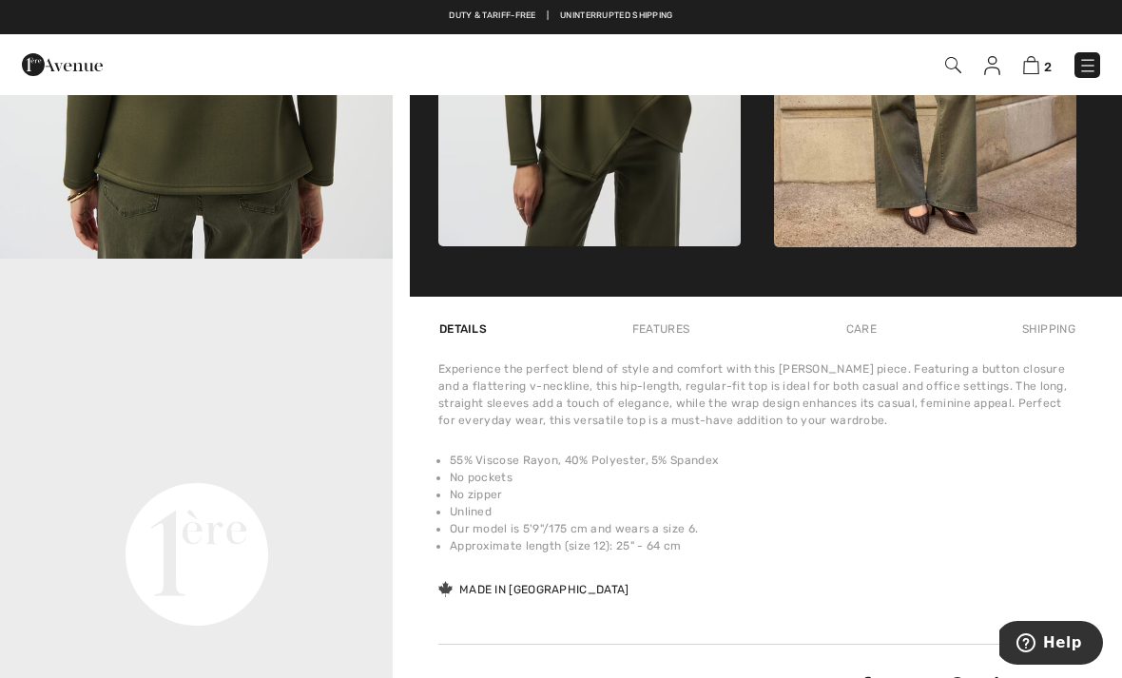
scroll to position [1006, 0]
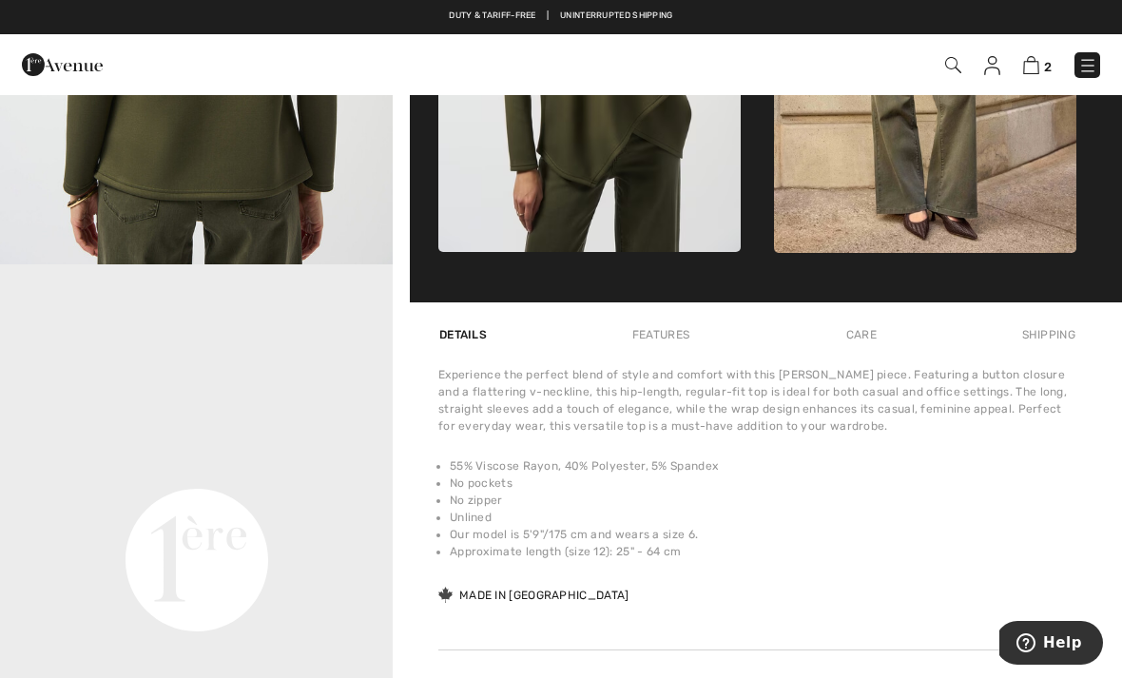
click at [974, 200] on img at bounding box center [925, 26] width 302 height 454
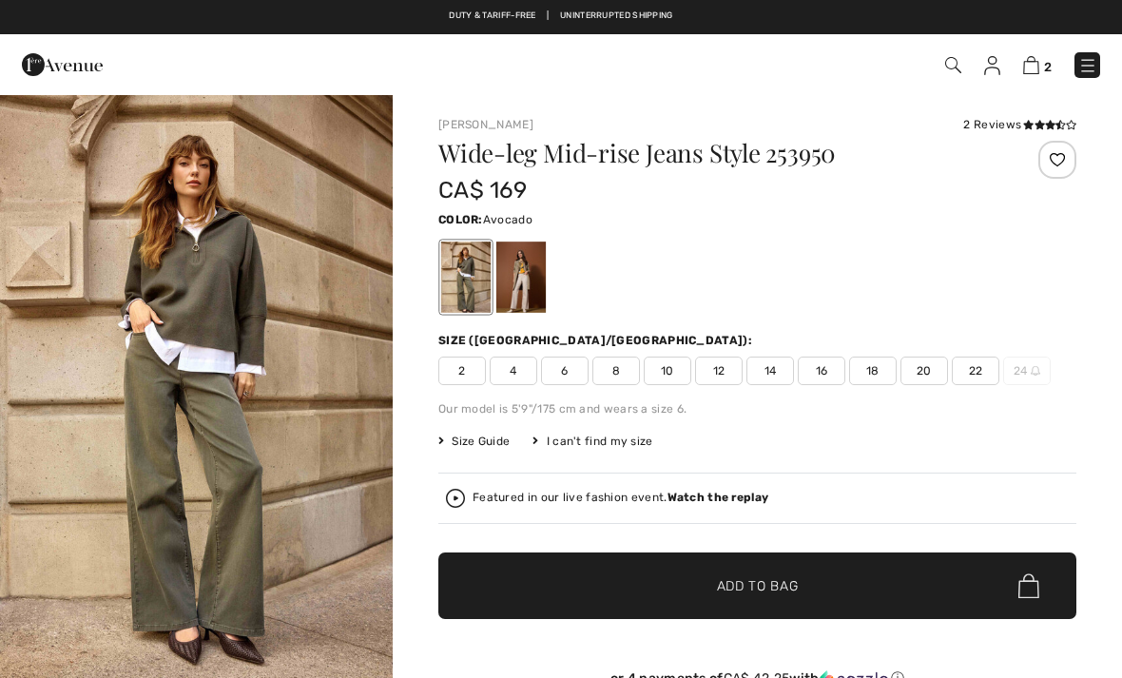
checkbox input "true"
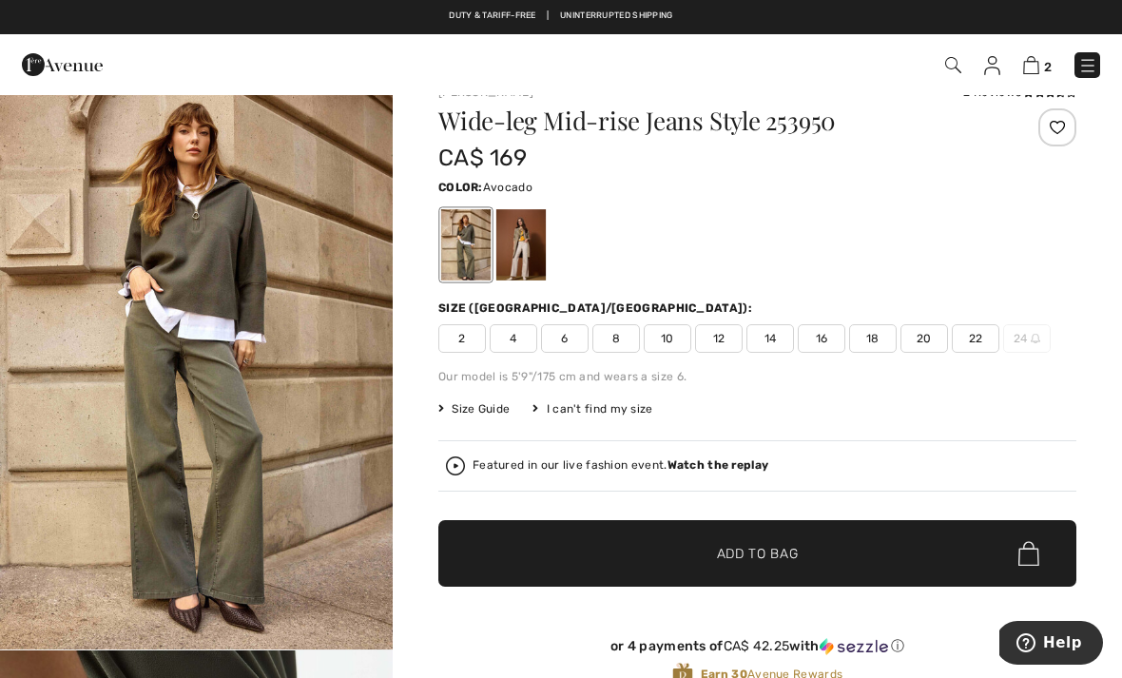
scroll to position [35, 0]
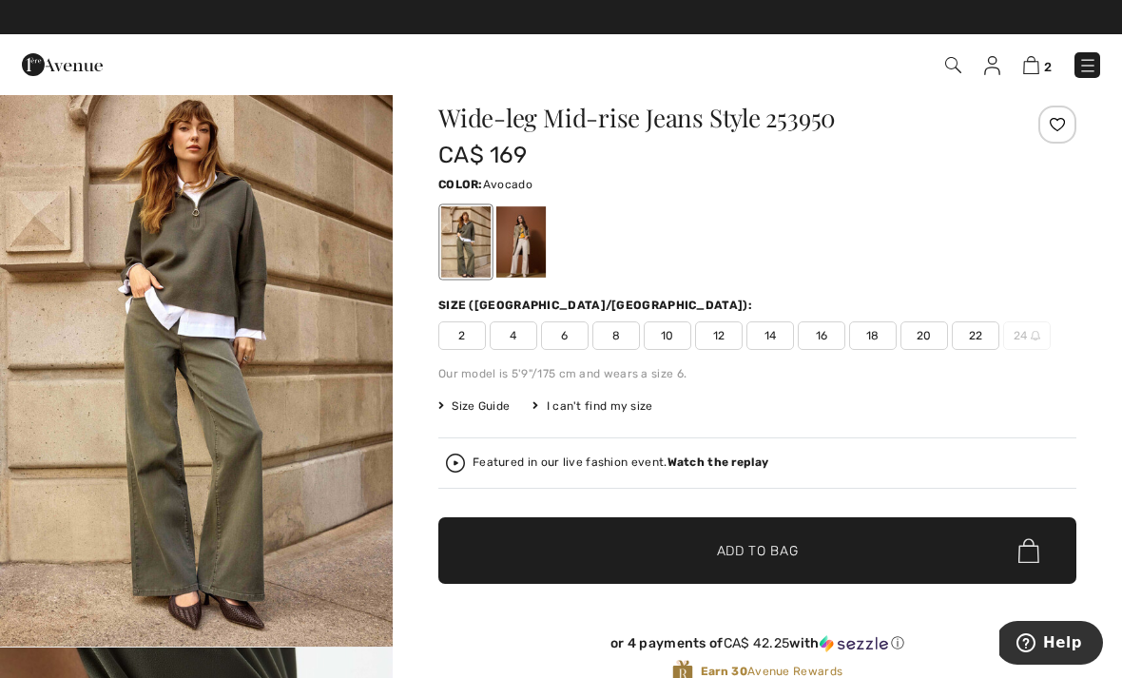
click at [1037, 70] on img at bounding box center [1031, 65] width 16 height 18
